Goal: Navigation & Orientation: Find specific page/section

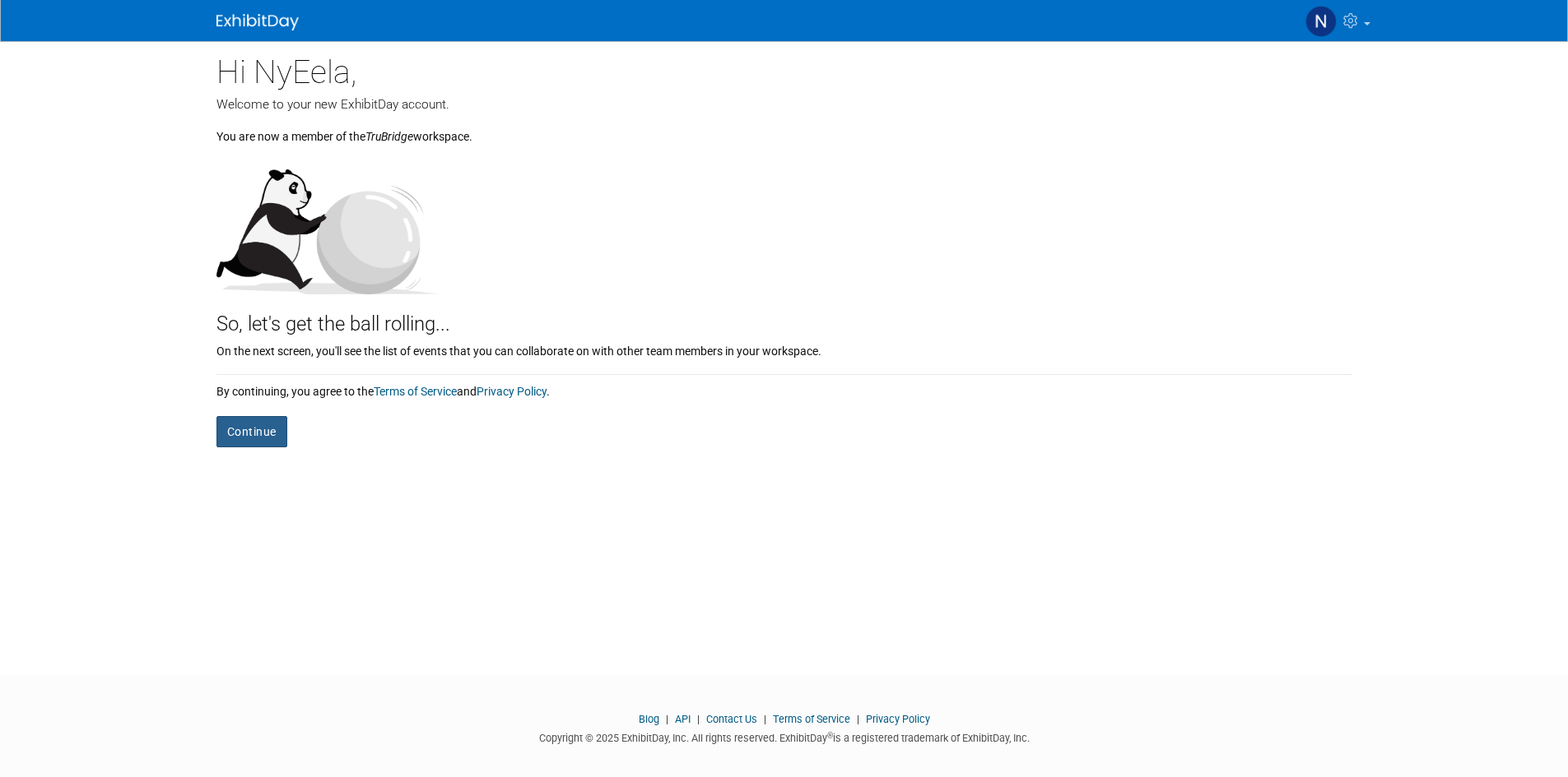
click at [268, 427] on button "Continue" at bounding box center [252, 431] width 71 height 31
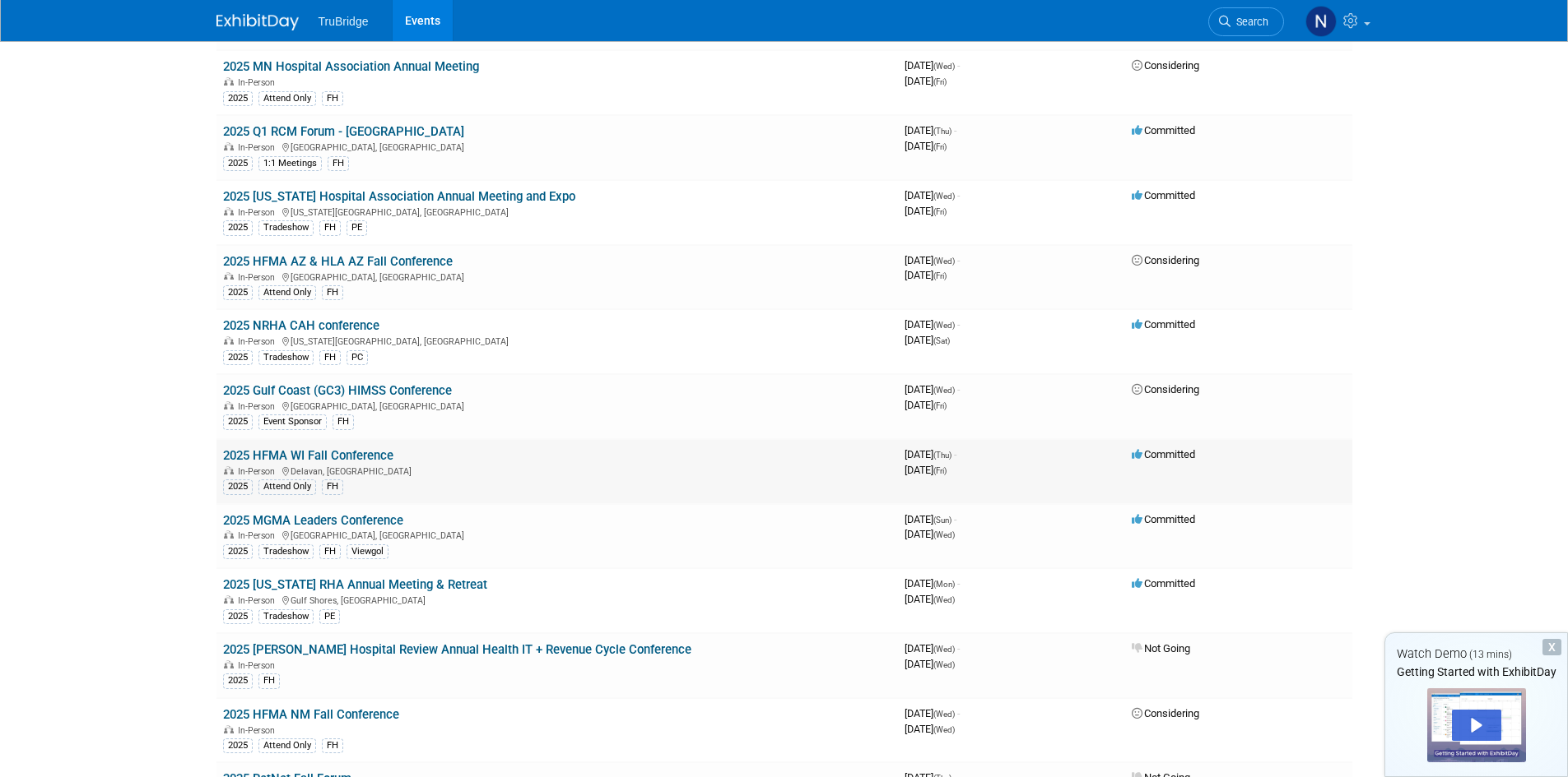
scroll to position [2612, 0]
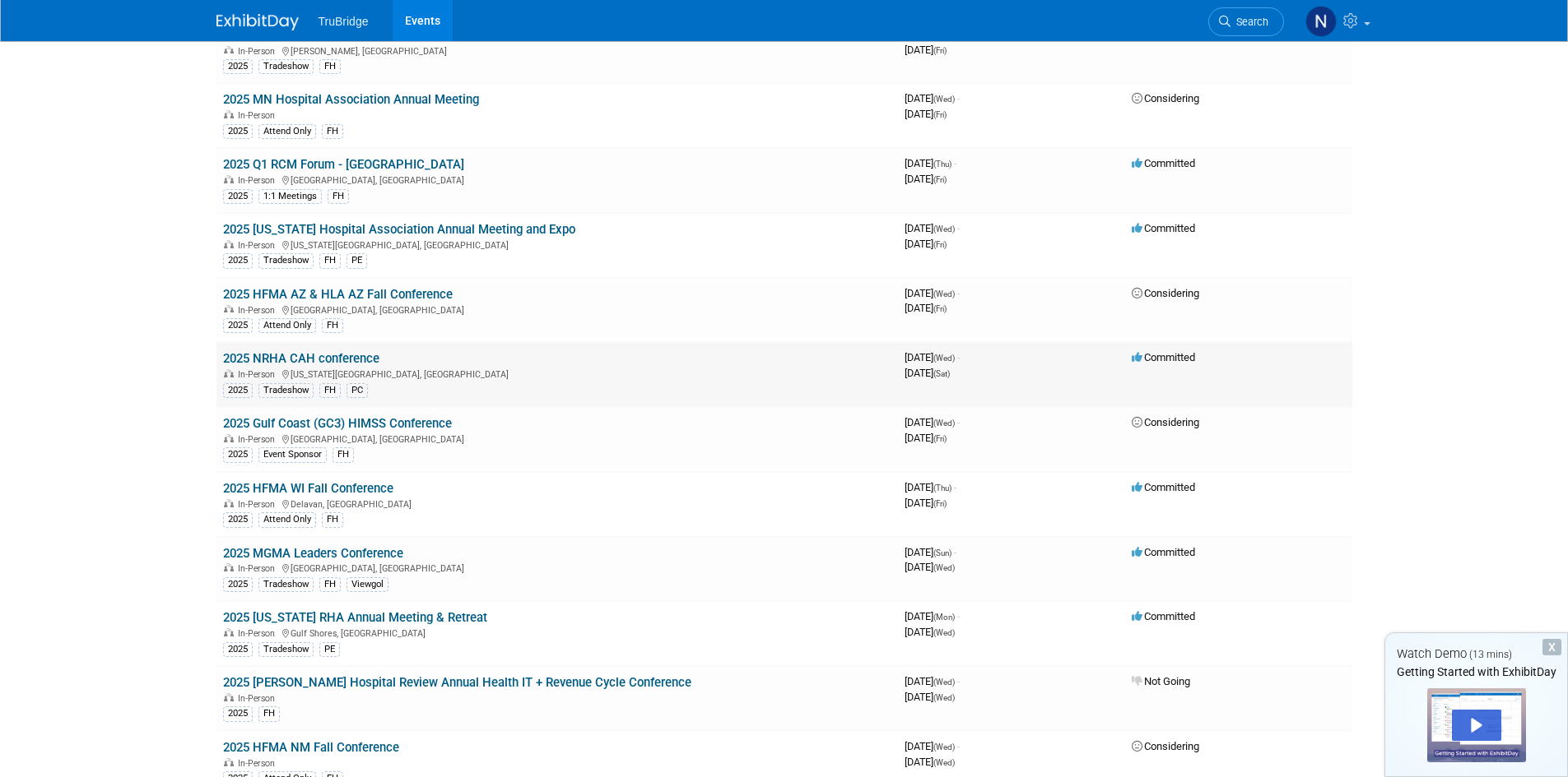
click at [290, 354] on link "2025 NRHA CAH conference" at bounding box center [301, 358] width 156 height 15
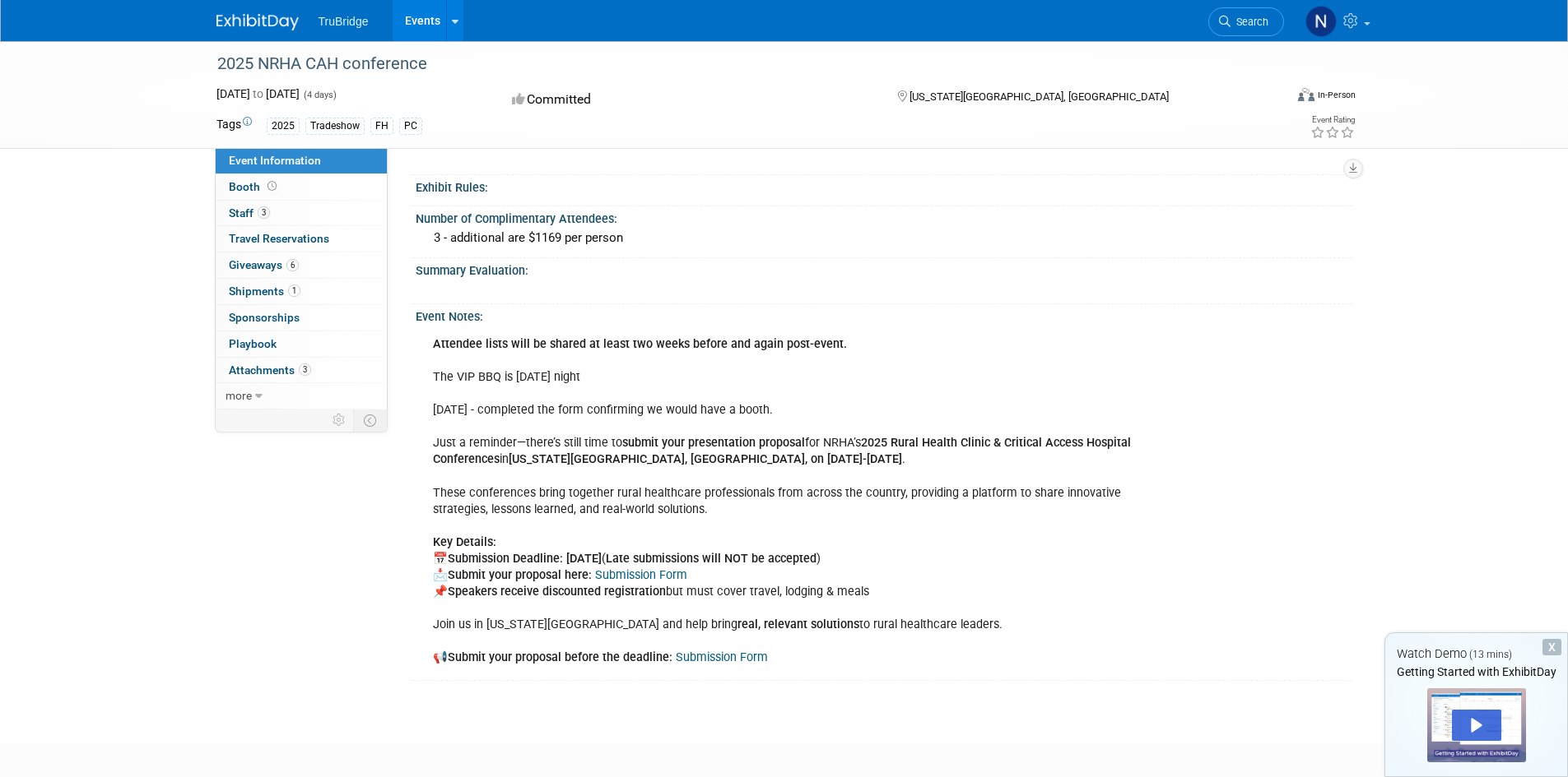
scroll to position [741, 0]
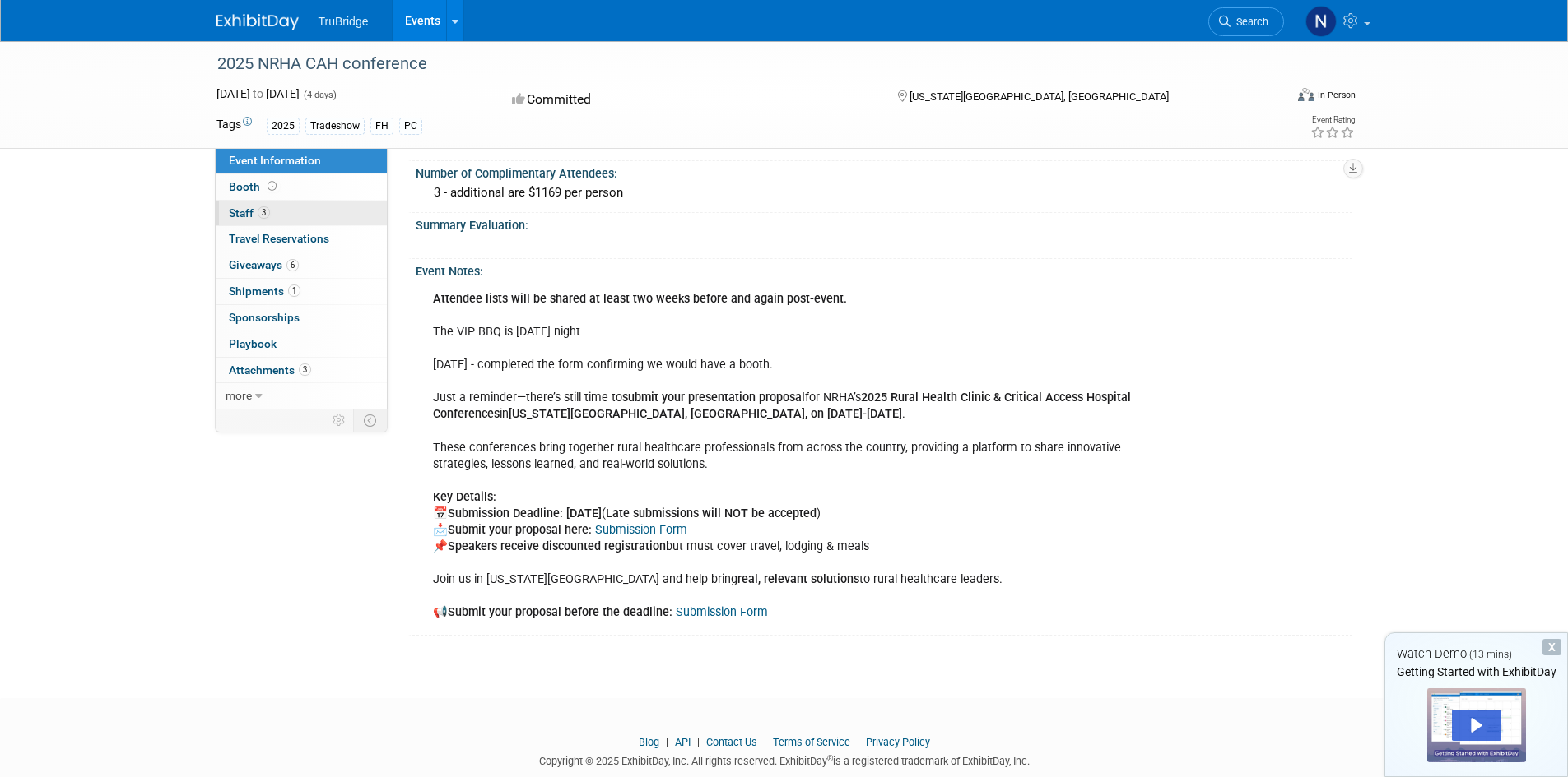
click at [238, 213] on span "Staff 3" at bounding box center [249, 213] width 41 height 13
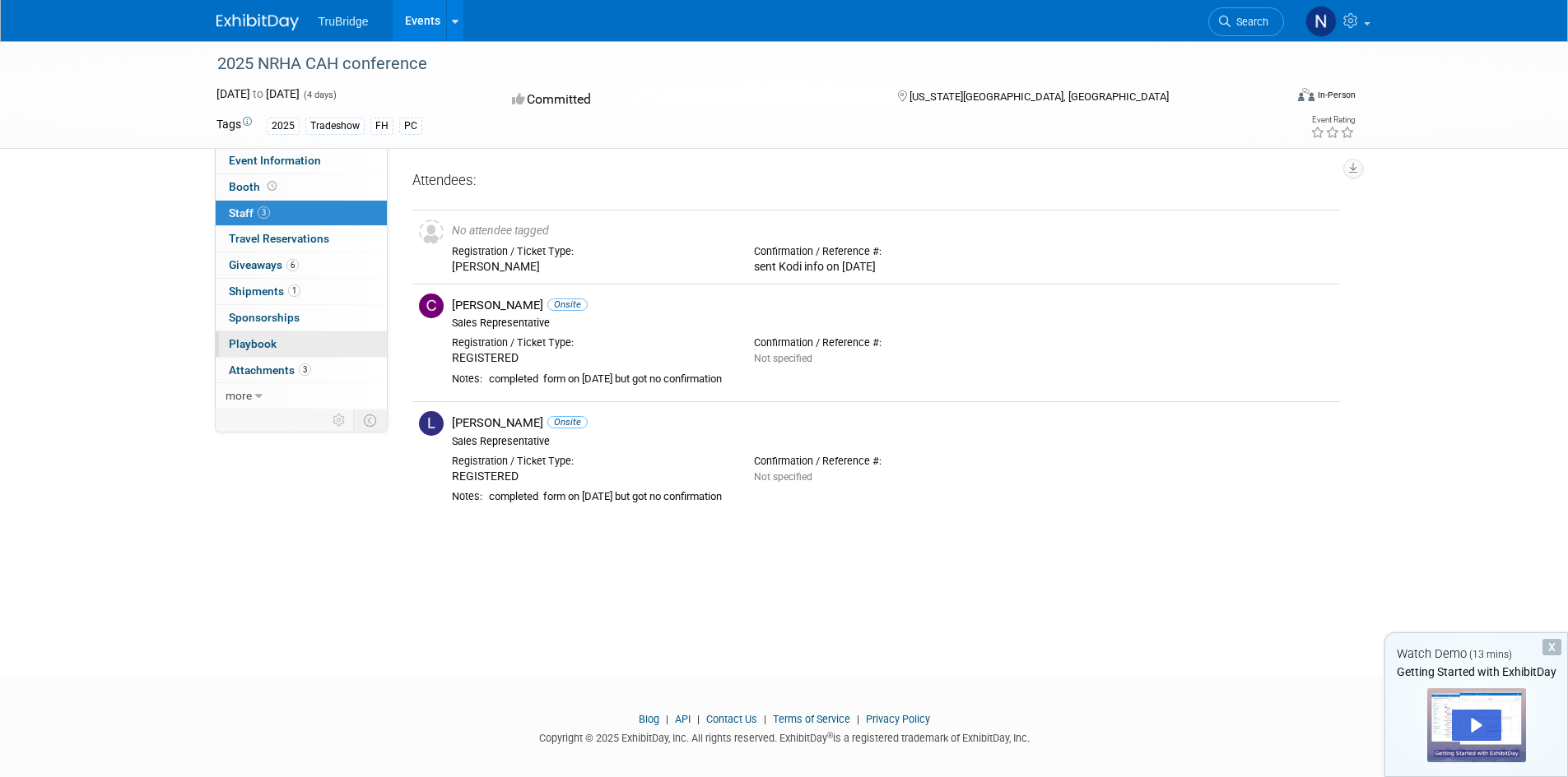
click at [242, 340] on span "Playbook 0" at bounding box center [253, 344] width 48 height 13
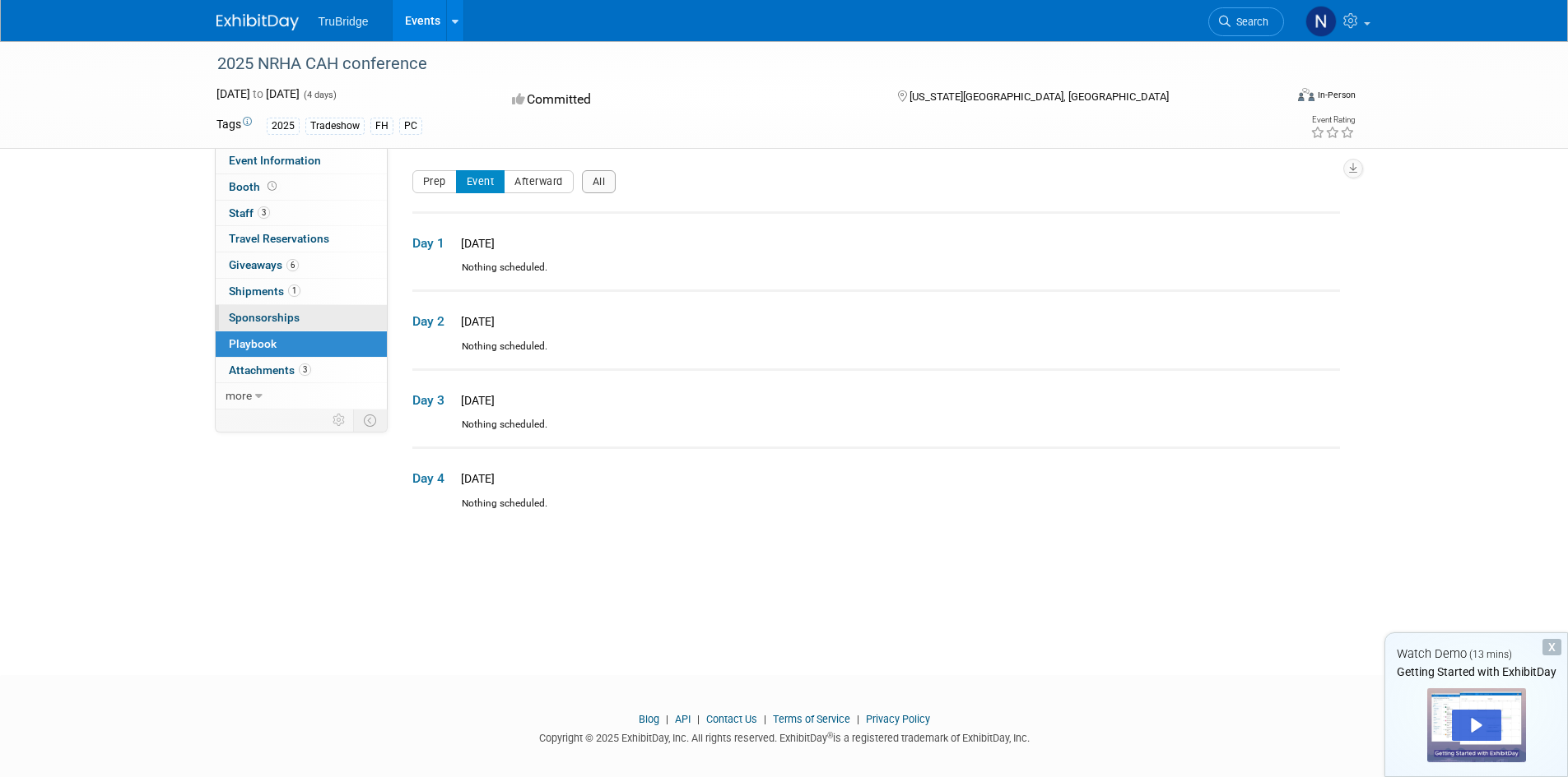
click at [249, 314] on span "Sponsorships 0" at bounding box center [264, 317] width 71 height 13
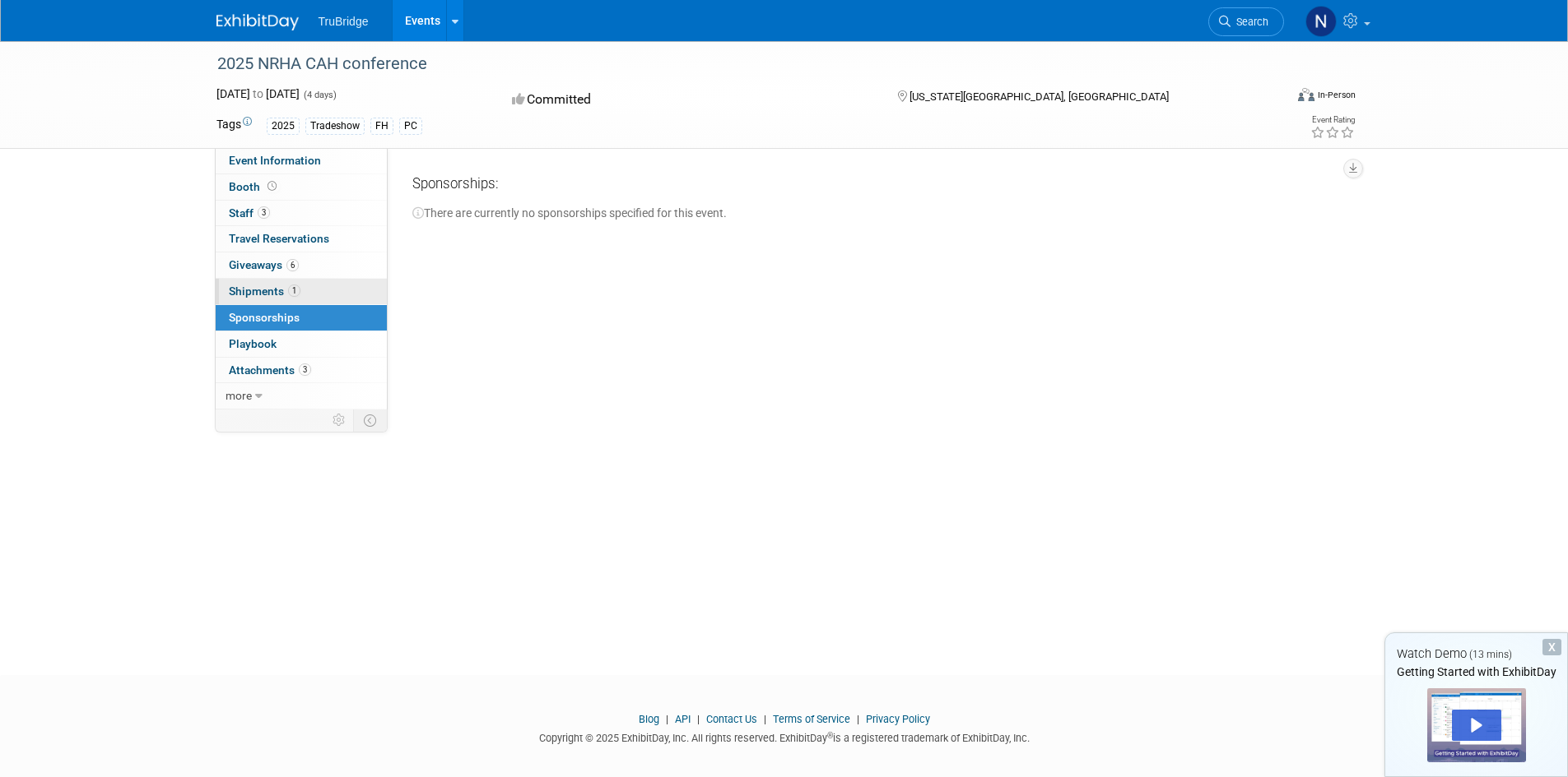
click at [259, 287] on span "Shipments 1" at bounding box center [264, 291] width 72 height 13
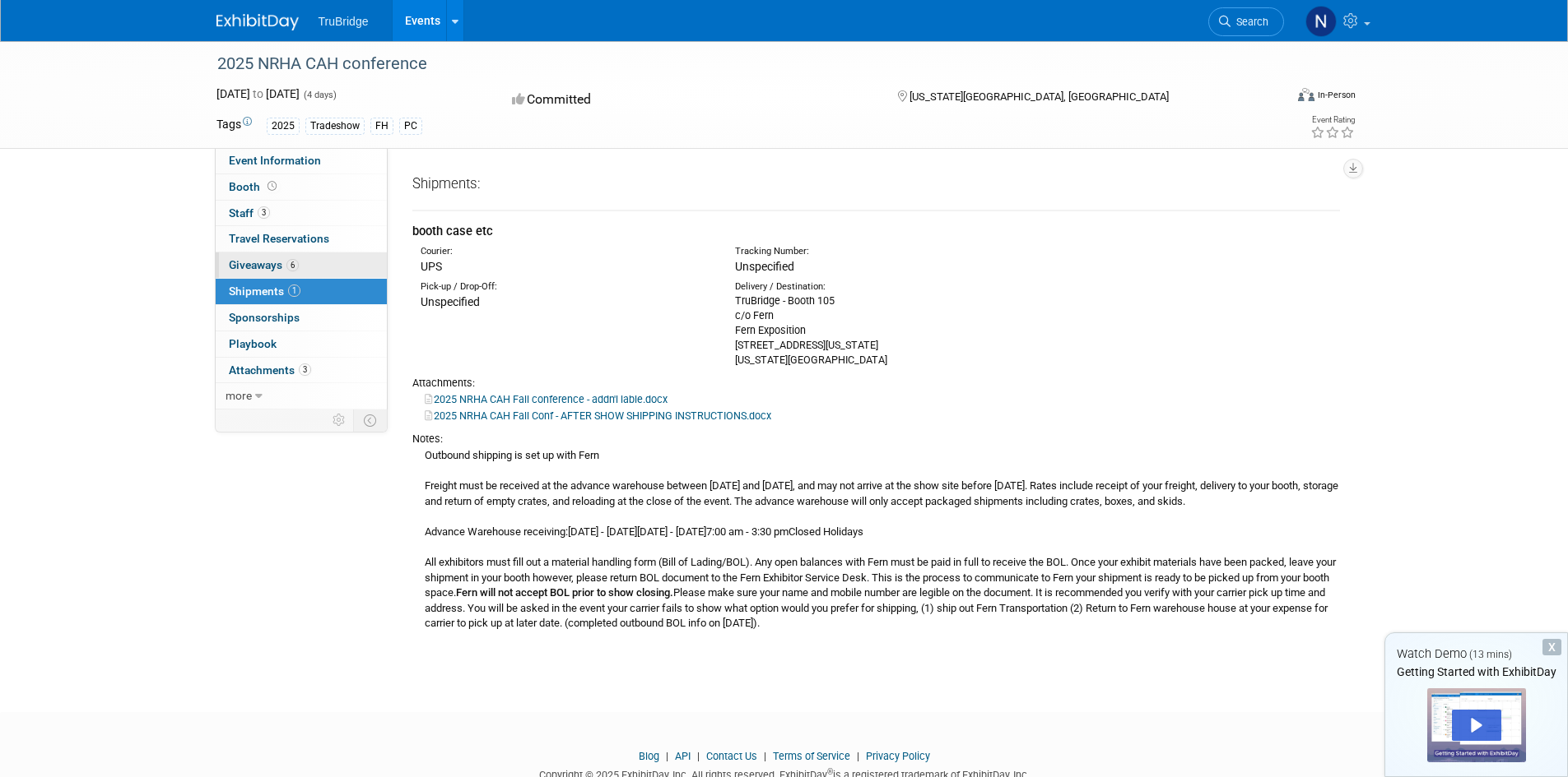
click at [245, 259] on span "Giveaways 6" at bounding box center [263, 265] width 70 height 13
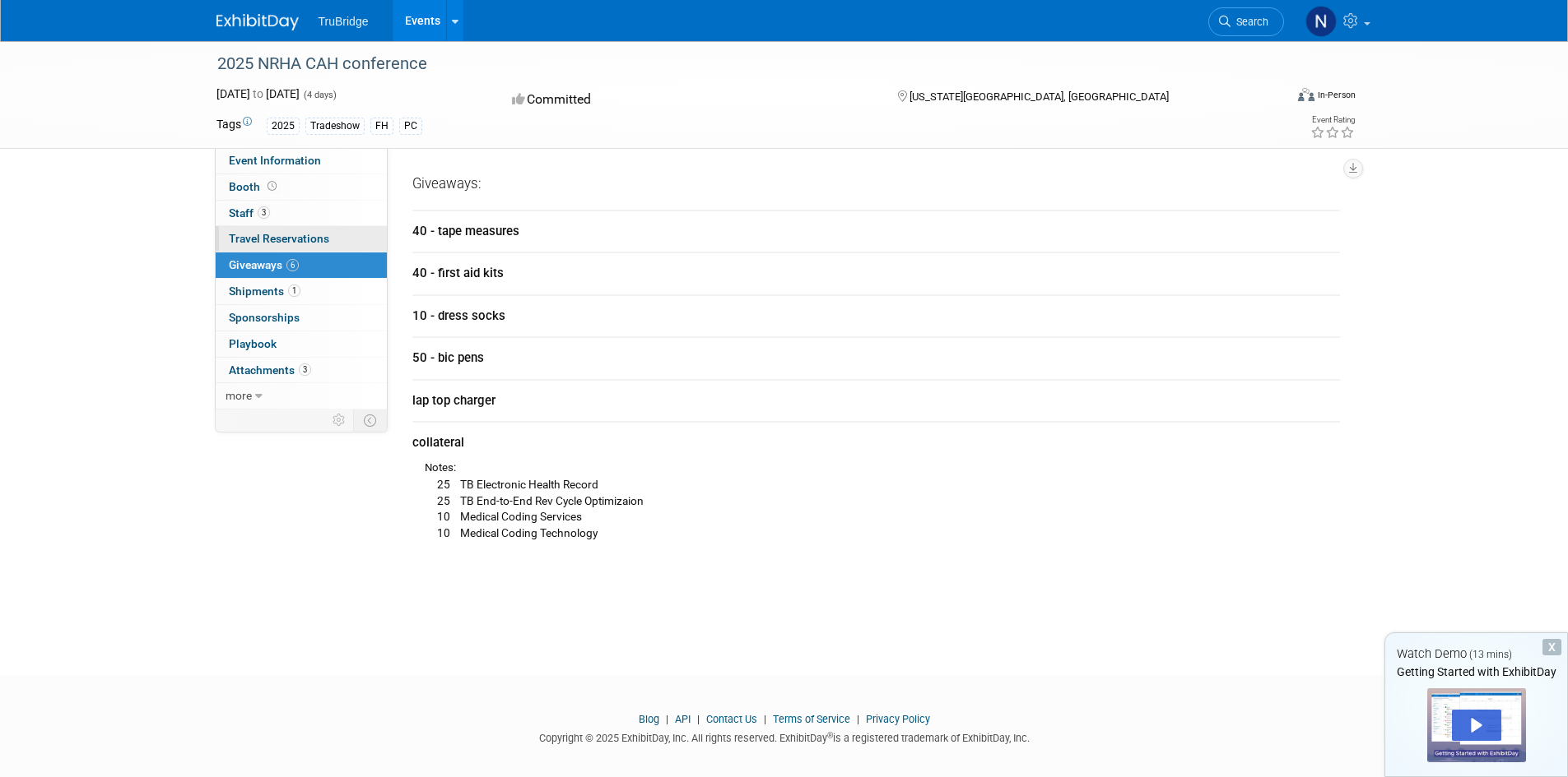
click at [243, 245] on span "Travel Reservations 0" at bounding box center [278, 238] width 100 height 13
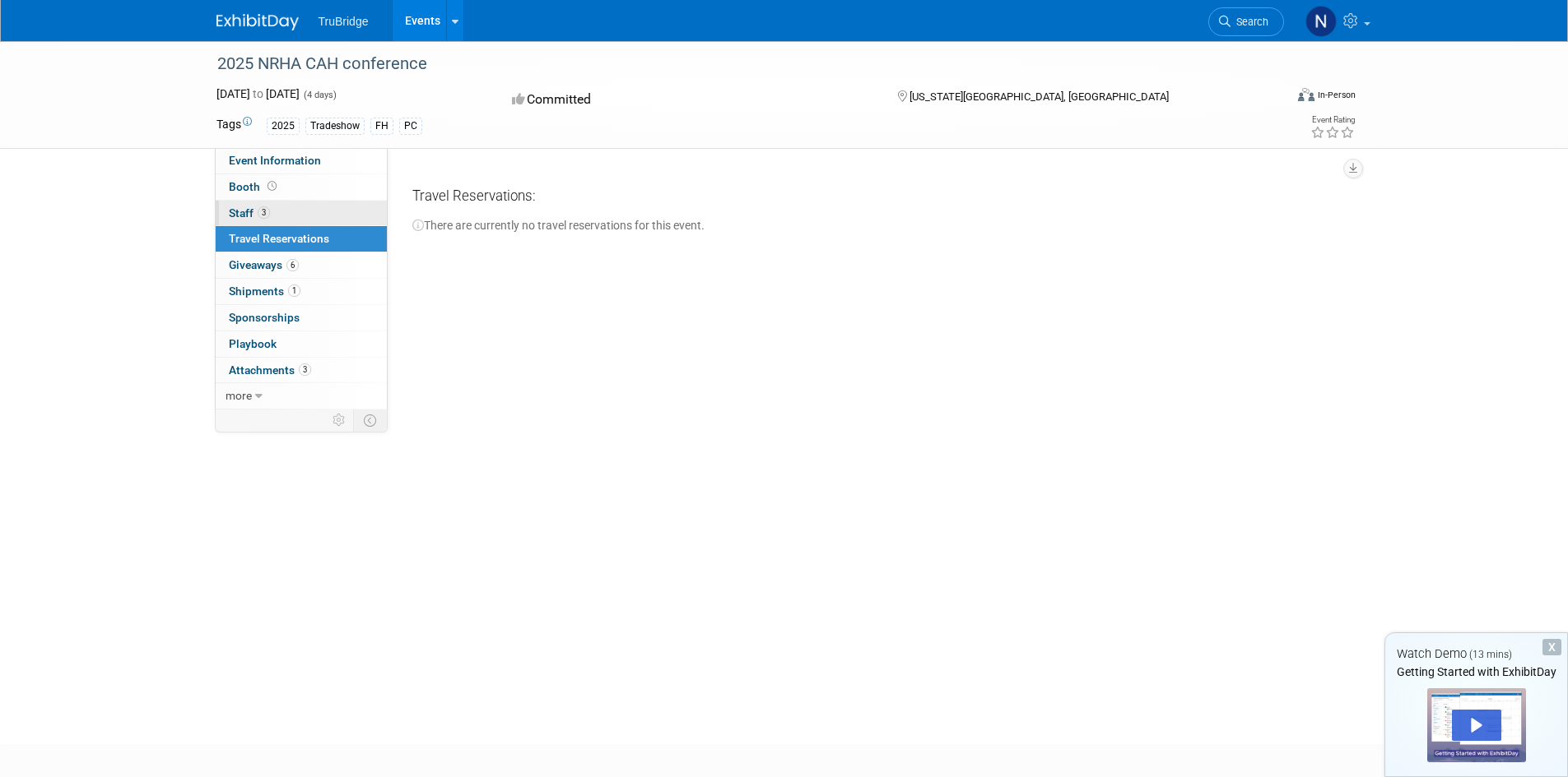
click at [242, 207] on span "Staff 3" at bounding box center [249, 213] width 41 height 13
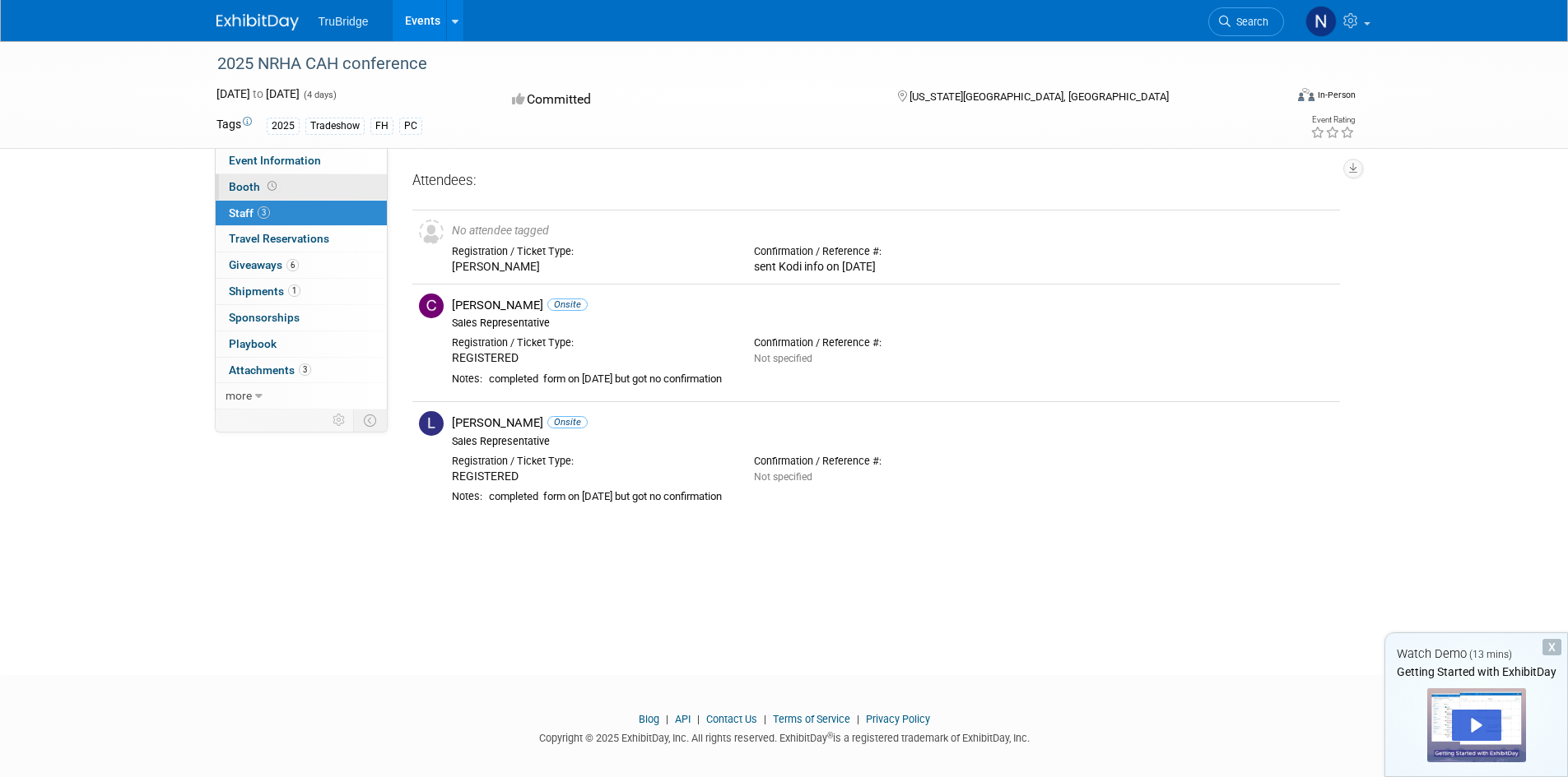
click at [235, 184] on span "Booth" at bounding box center [254, 186] width 51 height 13
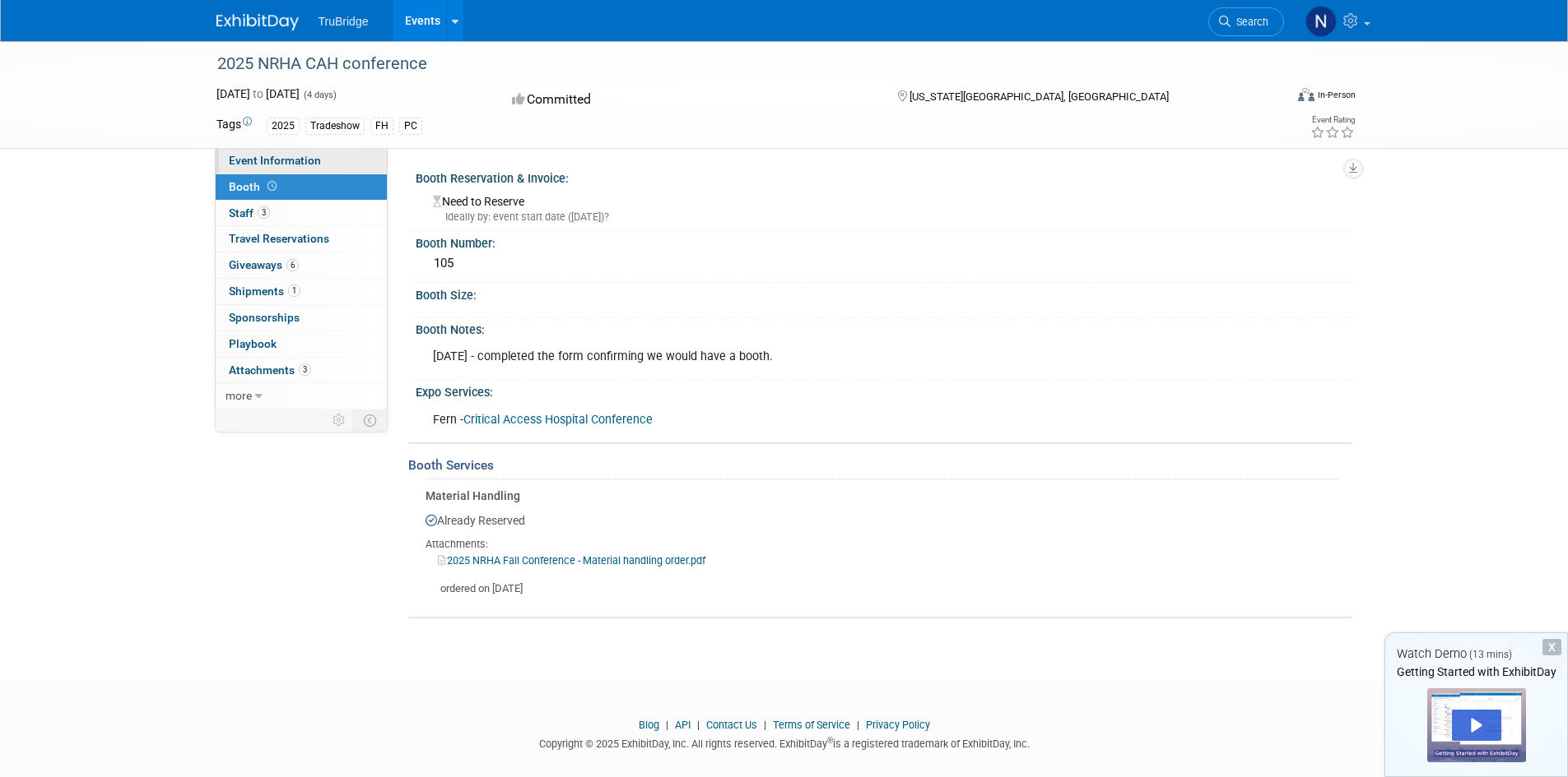
click at [242, 164] on span "Event Information" at bounding box center [275, 160] width 92 height 13
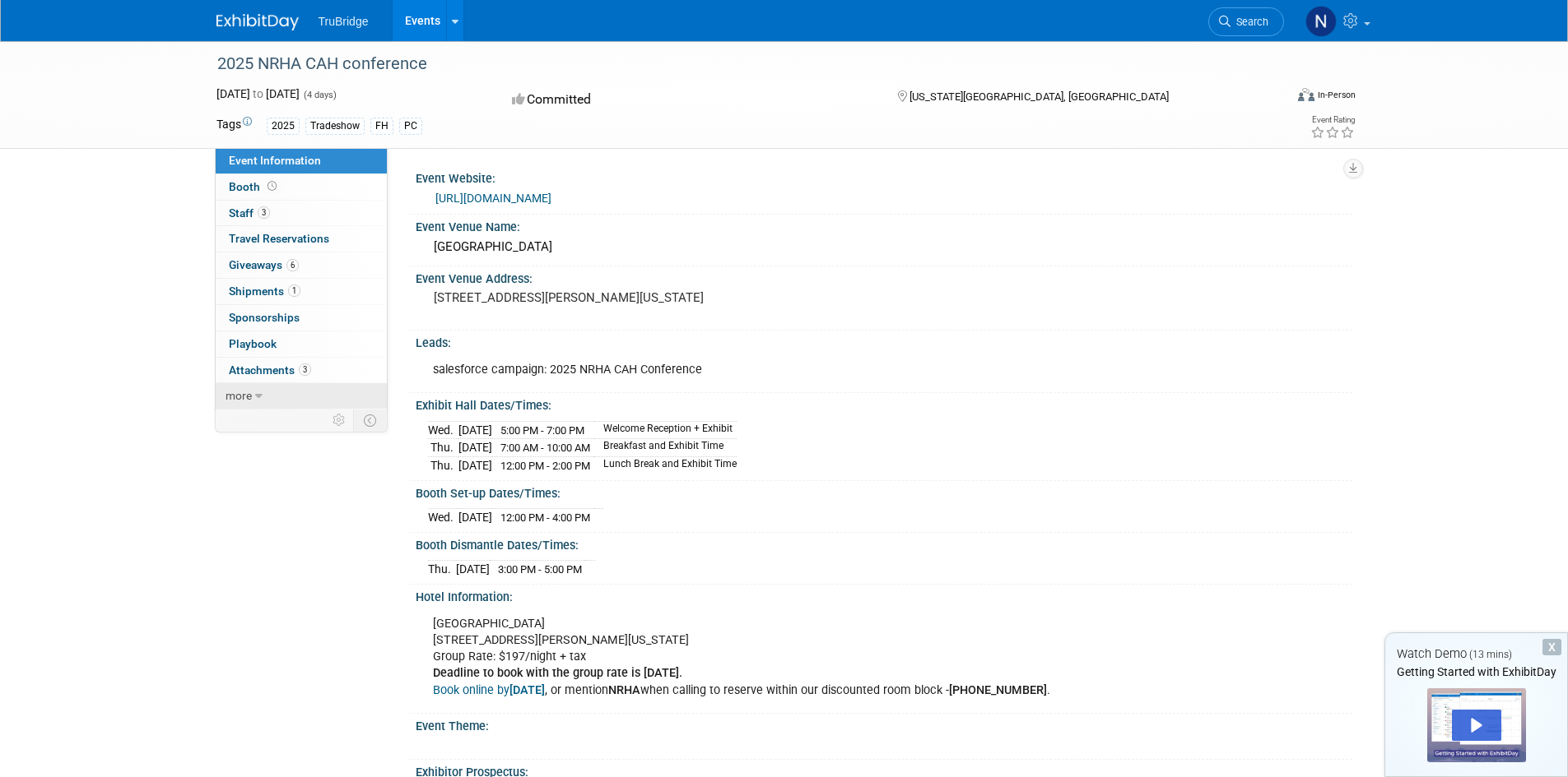
click at [244, 396] on span "more" at bounding box center [238, 395] width 27 height 13
click at [250, 426] on span "Event Binder (.pdf export)" at bounding box center [294, 422] width 132 height 13
